Goal: Task Accomplishment & Management: Manage account settings

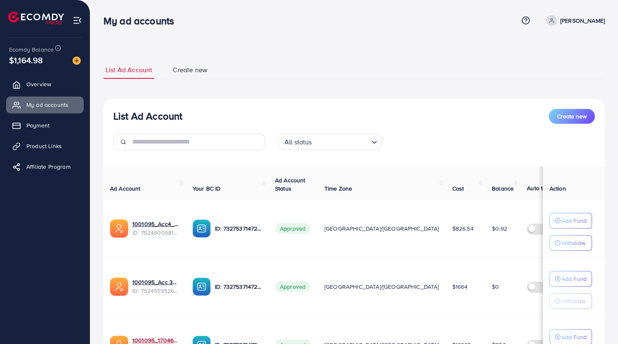
scroll to position [310, 0]
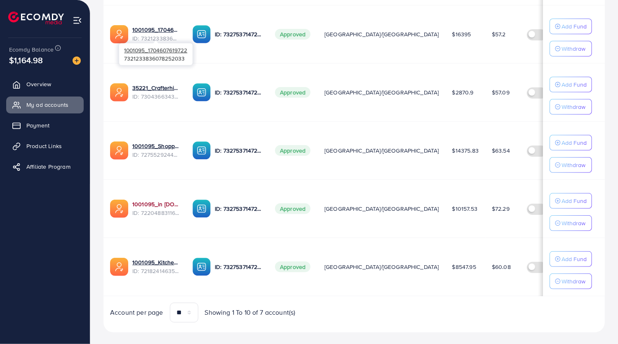
click at [148, 201] on link "1001095_in [DOMAIN_NAME]_1681150971525" at bounding box center [155, 204] width 47 height 8
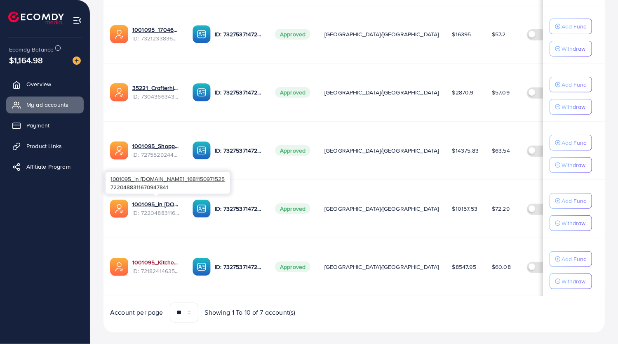
click at [155, 258] on link "1001095_Kitchenlyst_1680641549988" at bounding box center [155, 262] width 47 height 8
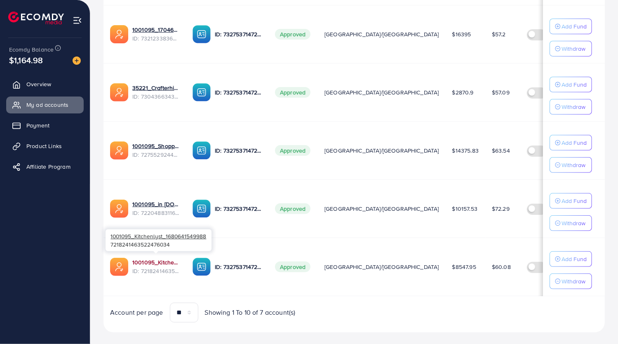
scroll to position [0, 0]
click at [154, 84] on link "35221_Crafterhide ad_1700680330947" at bounding box center [155, 88] width 47 height 8
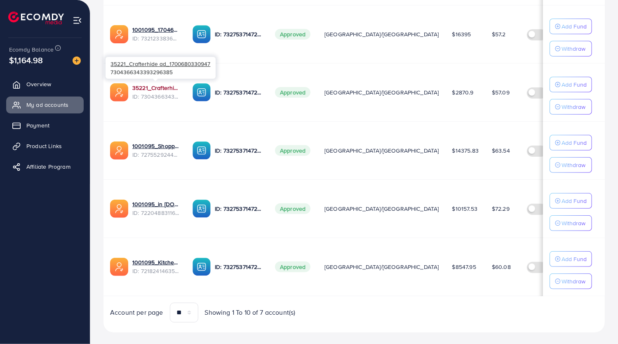
click at [148, 85] on link "35221_Crafterhide ad_1700680330947" at bounding box center [155, 88] width 47 height 8
click at [154, 259] on link "1001095_Kitchenlyst_1680641549988" at bounding box center [155, 262] width 47 height 8
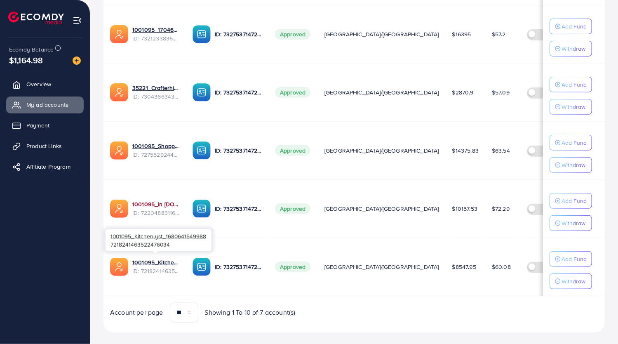
click at [149, 200] on link "1001095_in [DOMAIN_NAME]_1681150971525" at bounding box center [155, 204] width 47 height 8
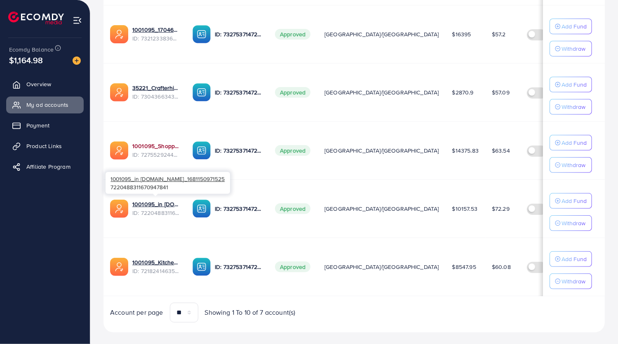
click at [152, 143] on link "1001095_Shopping Center" at bounding box center [155, 146] width 47 height 8
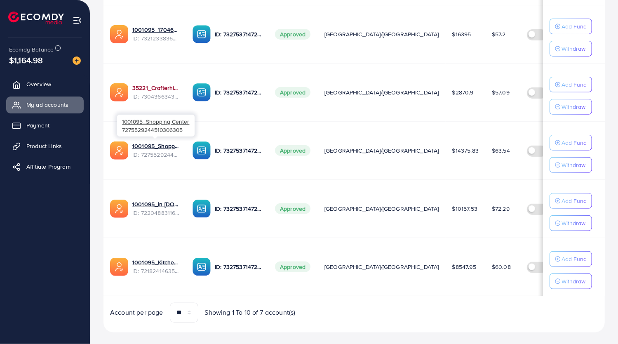
click at [153, 87] on link "35221_Crafterhide ad_1700680330947" at bounding box center [155, 88] width 47 height 8
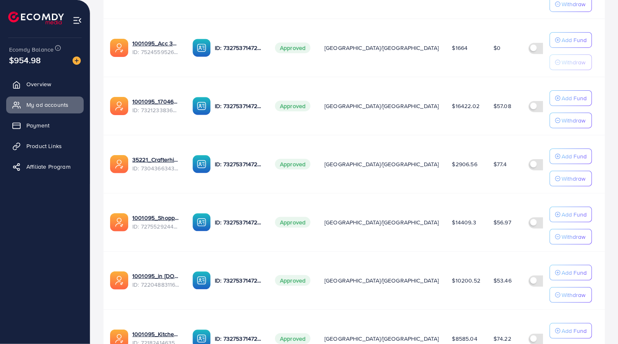
scroll to position [272, 0]
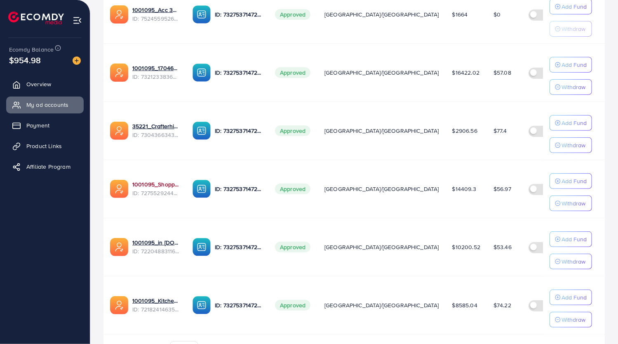
click at [152, 185] on link "1001095_Shopping Center" at bounding box center [155, 184] width 47 height 8
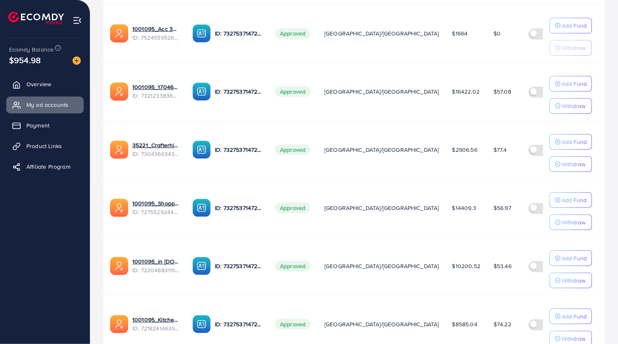
scroll to position [256, 0]
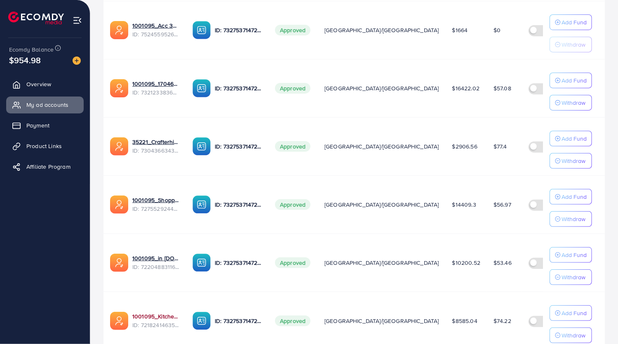
click at [145, 315] on link "1001095_Kitchenlyst_1680641549988" at bounding box center [155, 316] width 47 height 8
